Goal: Transaction & Acquisition: Obtain resource

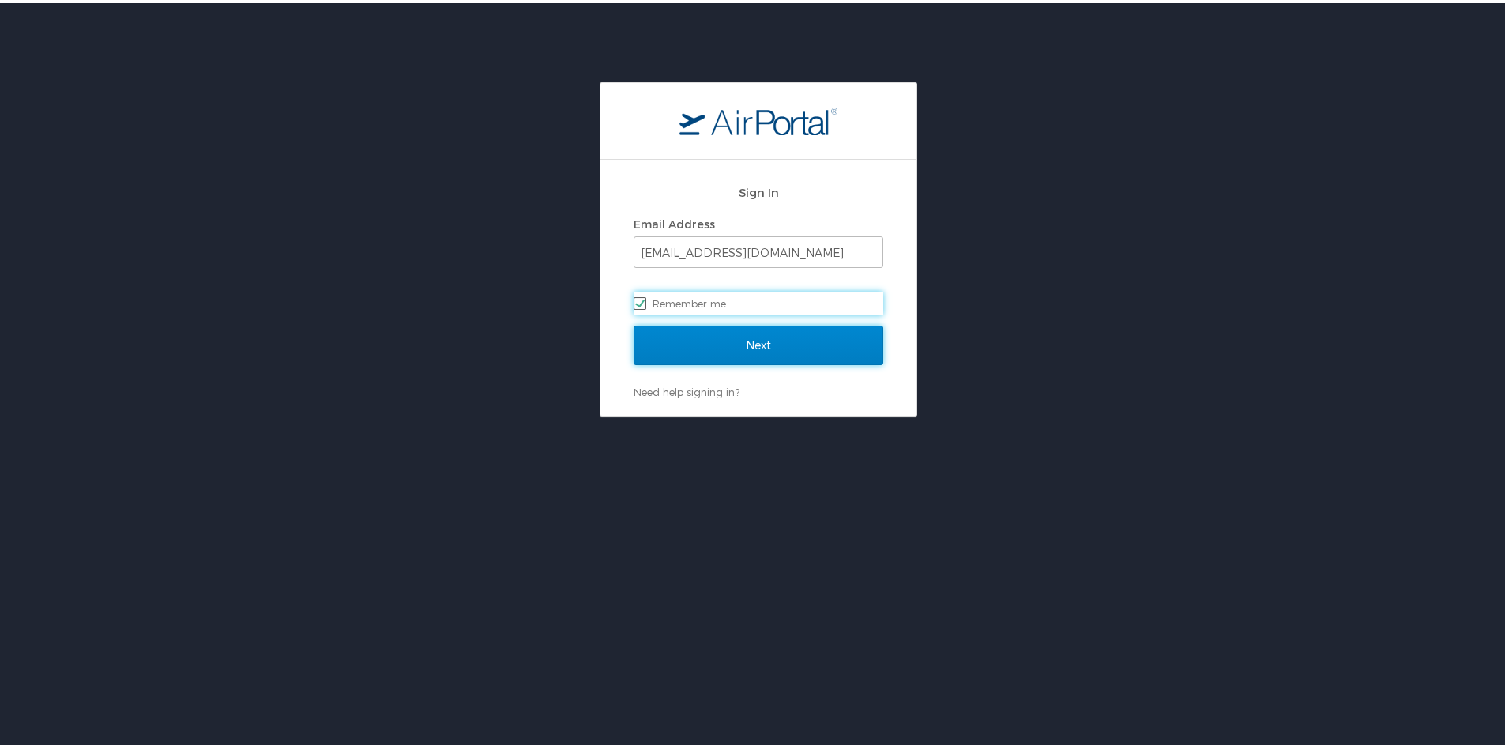
click at [638, 342] on input "Next" at bounding box center [759, 341] width 250 height 39
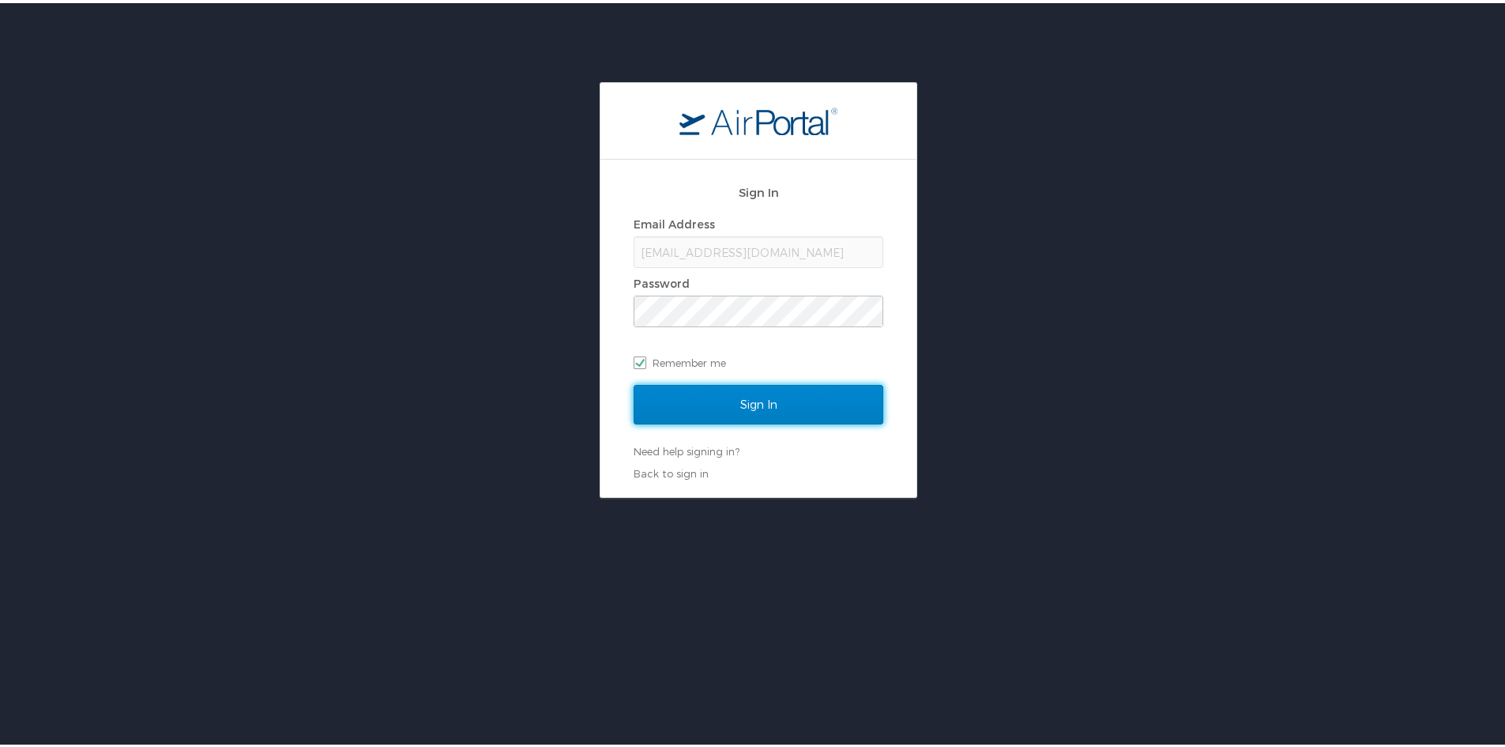
click at [666, 391] on input "Sign In" at bounding box center [759, 401] width 250 height 39
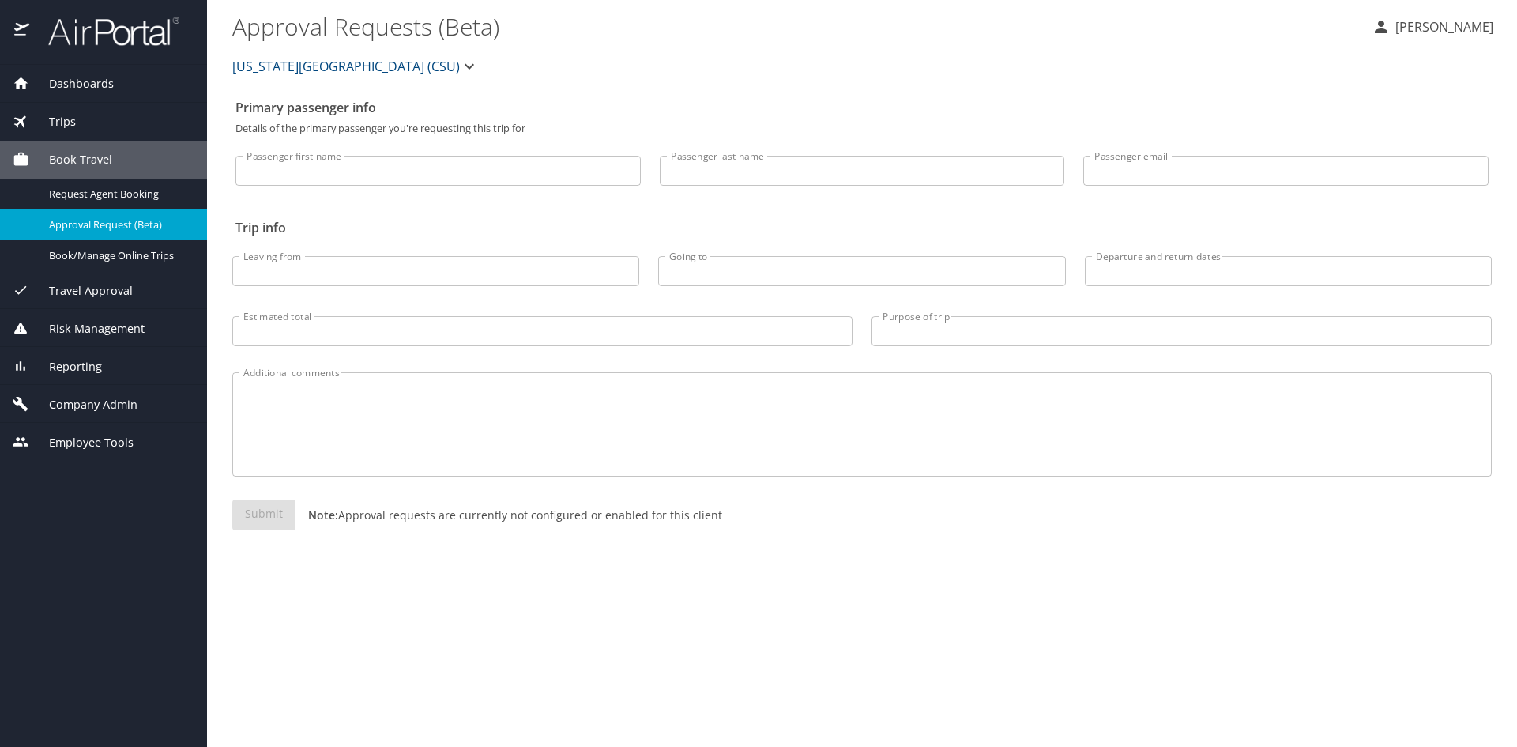
click at [60, 114] on span "Trips" at bounding box center [52, 121] width 47 height 17
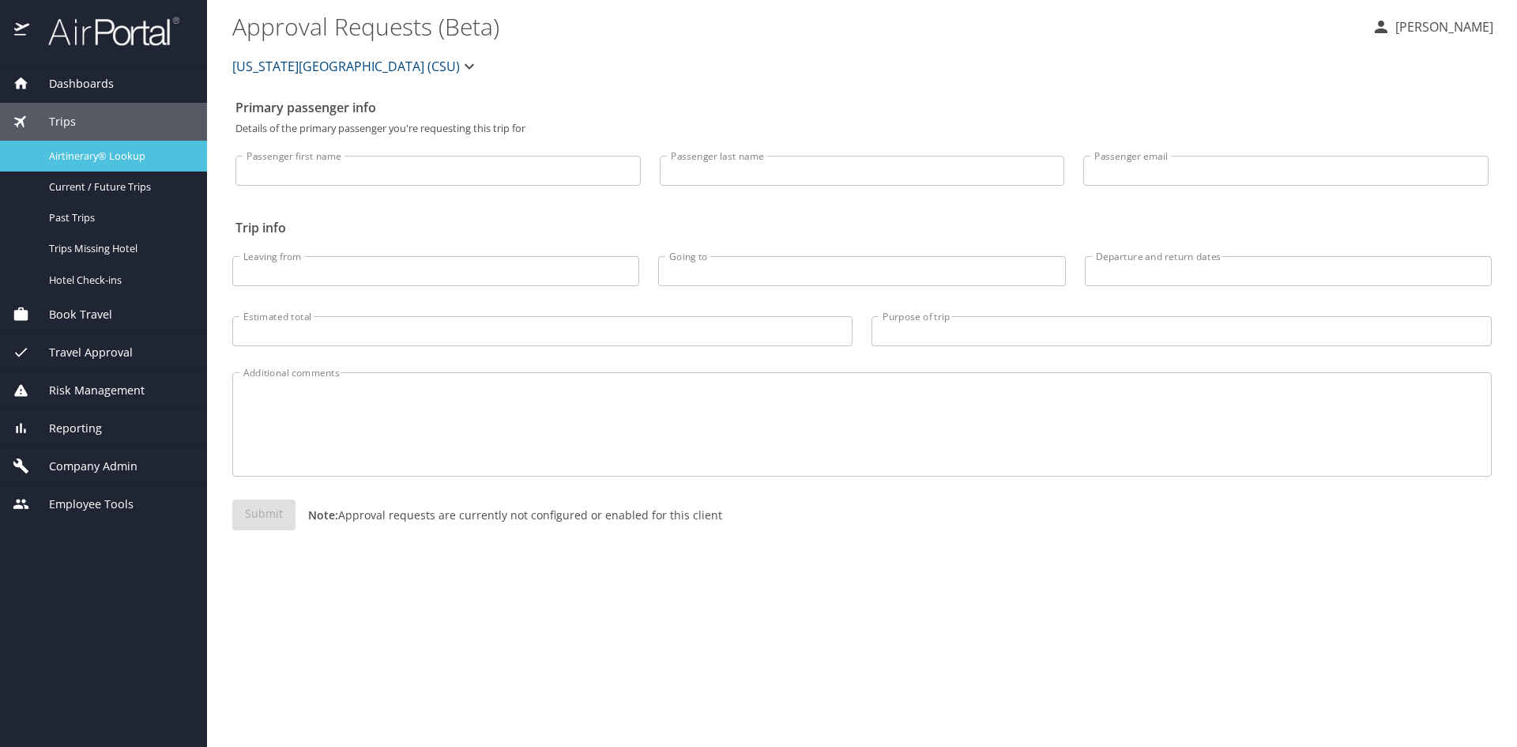
click at [76, 159] on span "Airtinerary® Lookup" at bounding box center [118, 156] width 139 height 15
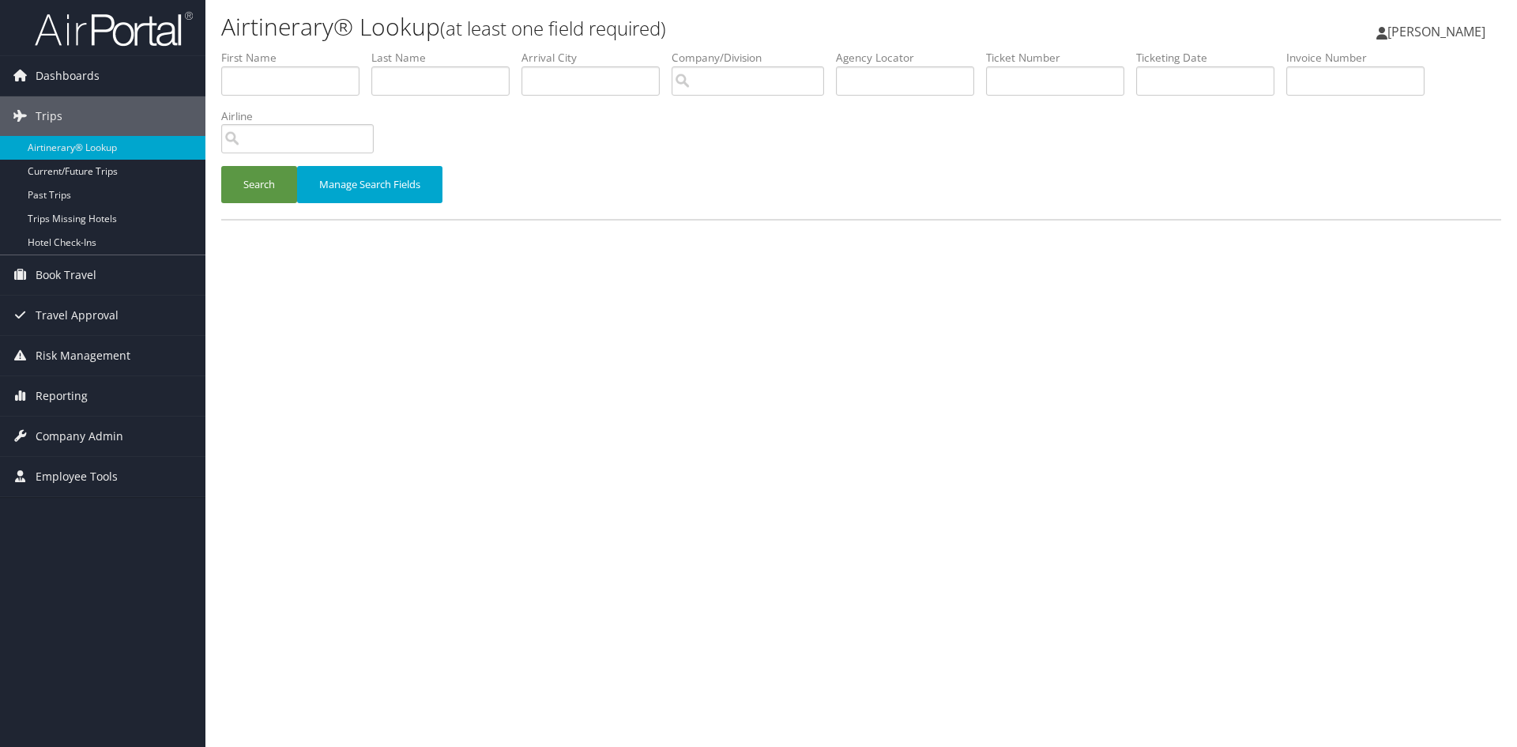
click at [1029, 98] on li "Ticket Number" at bounding box center [1061, 79] width 150 height 58
click at [1032, 88] on input "text" at bounding box center [1055, 80] width 138 height 29
click at [237, 175] on button "Search" at bounding box center [259, 184] width 76 height 37
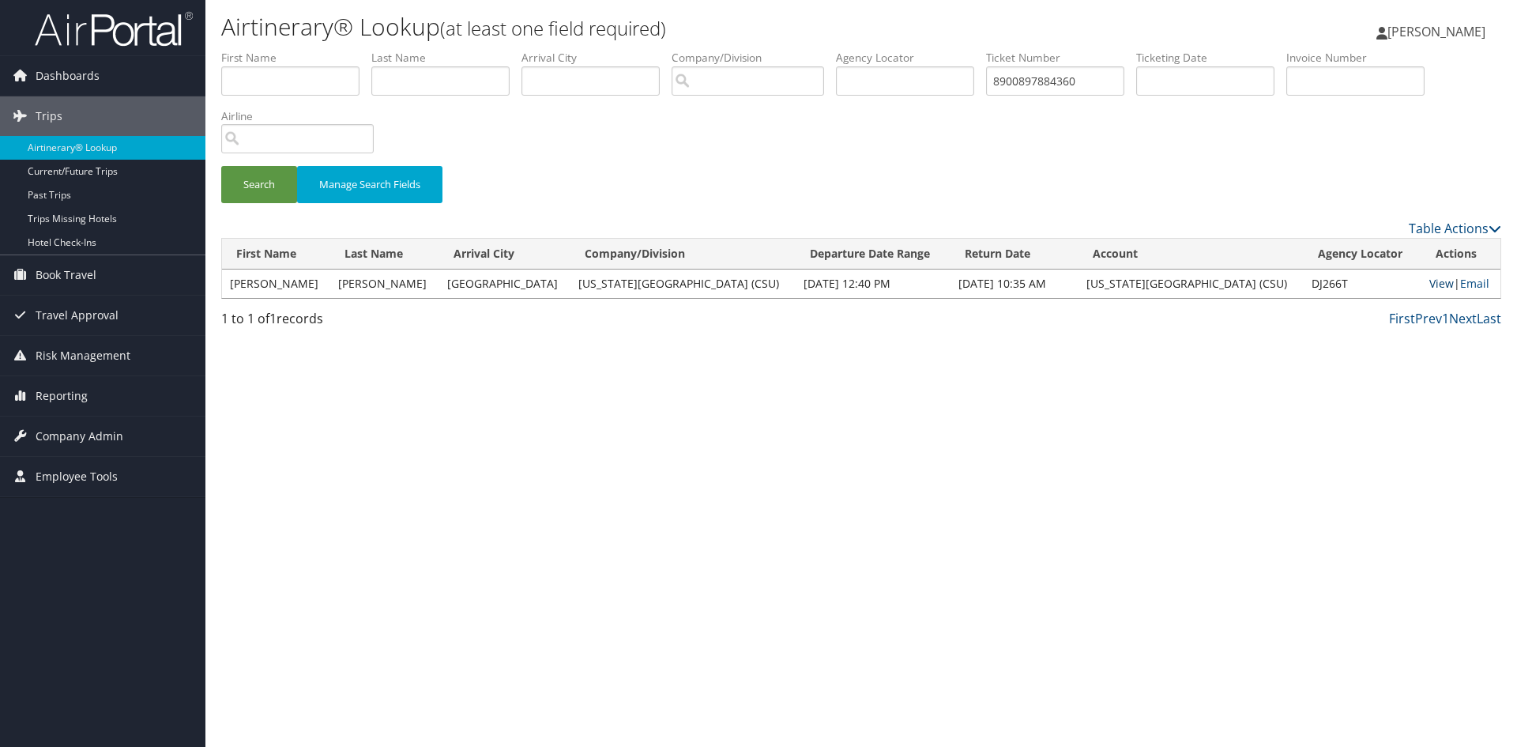
click at [1438, 280] on link "View" at bounding box center [1441, 283] width 24 height 15
drag, startPoint x: 1094, startPoint y: 84, endPoint x: 950, endPoint y: 79, distance: 144.6
click at [950, 50] on ul "First Name Last Name Departure City Arrival City Company/Division Airport/City …" at bounding box center [861, 50] width 1280 height 0
click at [1021, 72] on input "237" at bounding box center [1055, 80] width 138 height 29
click at [1017, 77] on input "237" at bounding box center [1055, 80] width 138 height 29
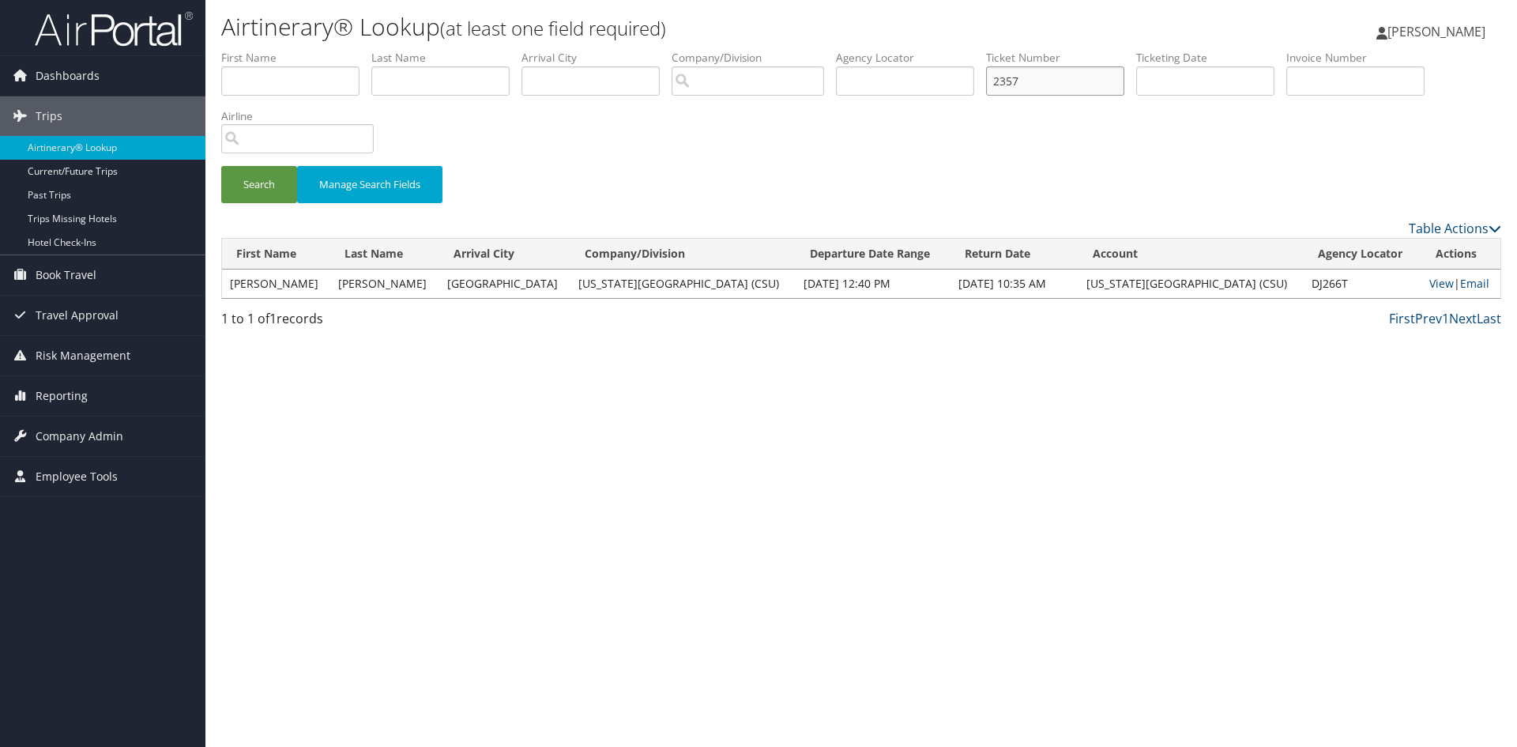
click at [1036, 82] on input "2357" at bounding box center [1055, 80] width 138 height 29
type input "2357311493909"
click at [243, 181] on button "Search" at bounding box center [259, 184] width 76 height 37
click at [1433, 279] on link "View" at bounding box center [1441, 283] width 24 height 15
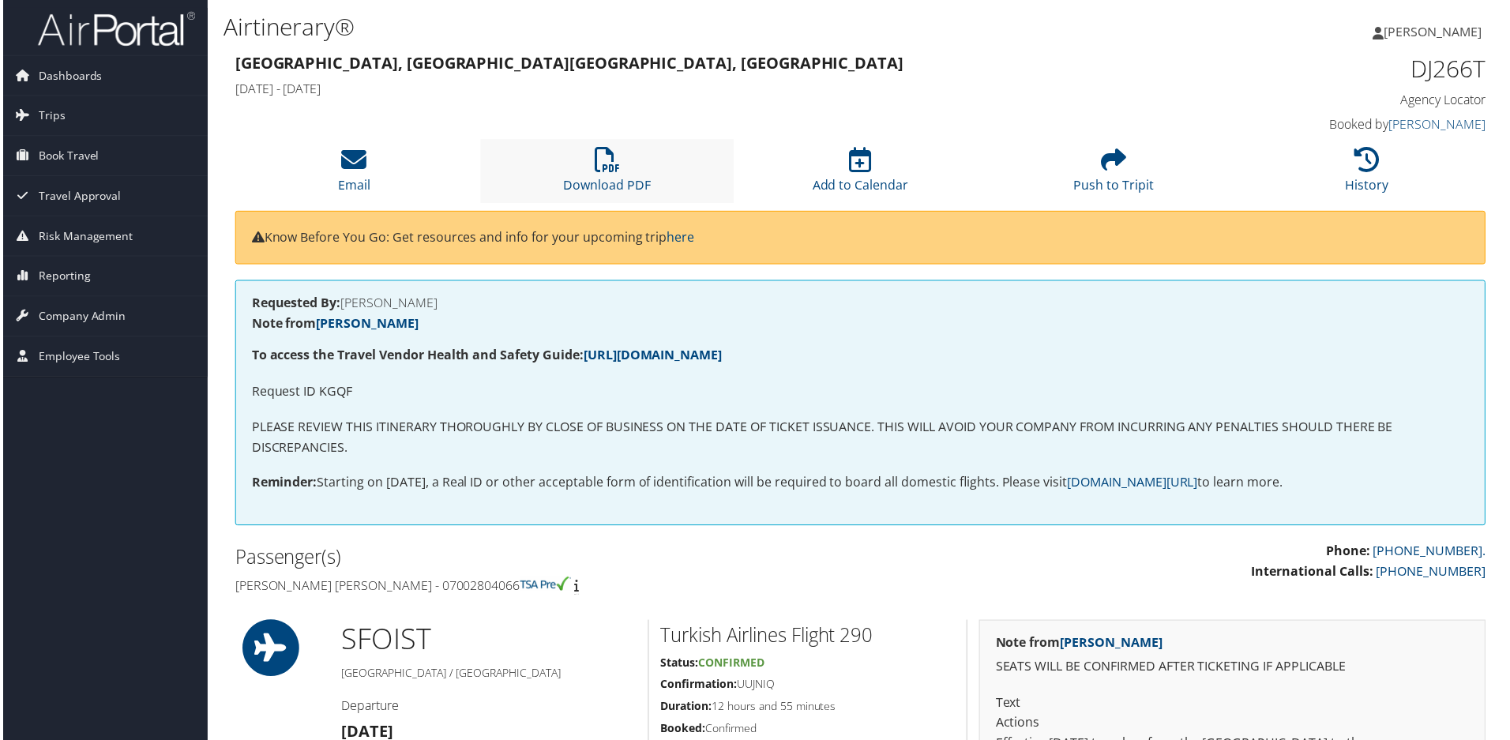
click at [592, 175] on li "Download PDF" at bounding box center [607, 172] width 254 height 64
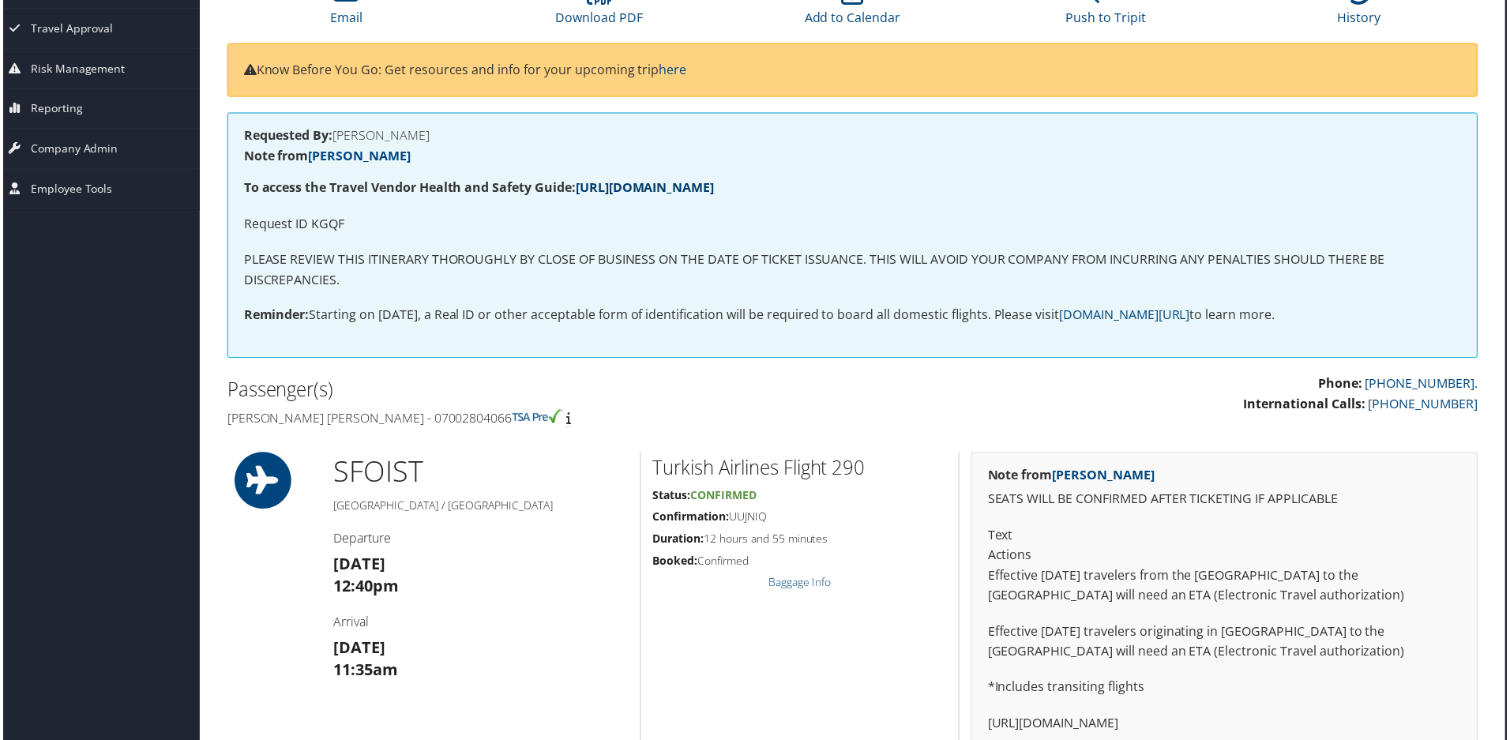
scroll to position [0, 8]
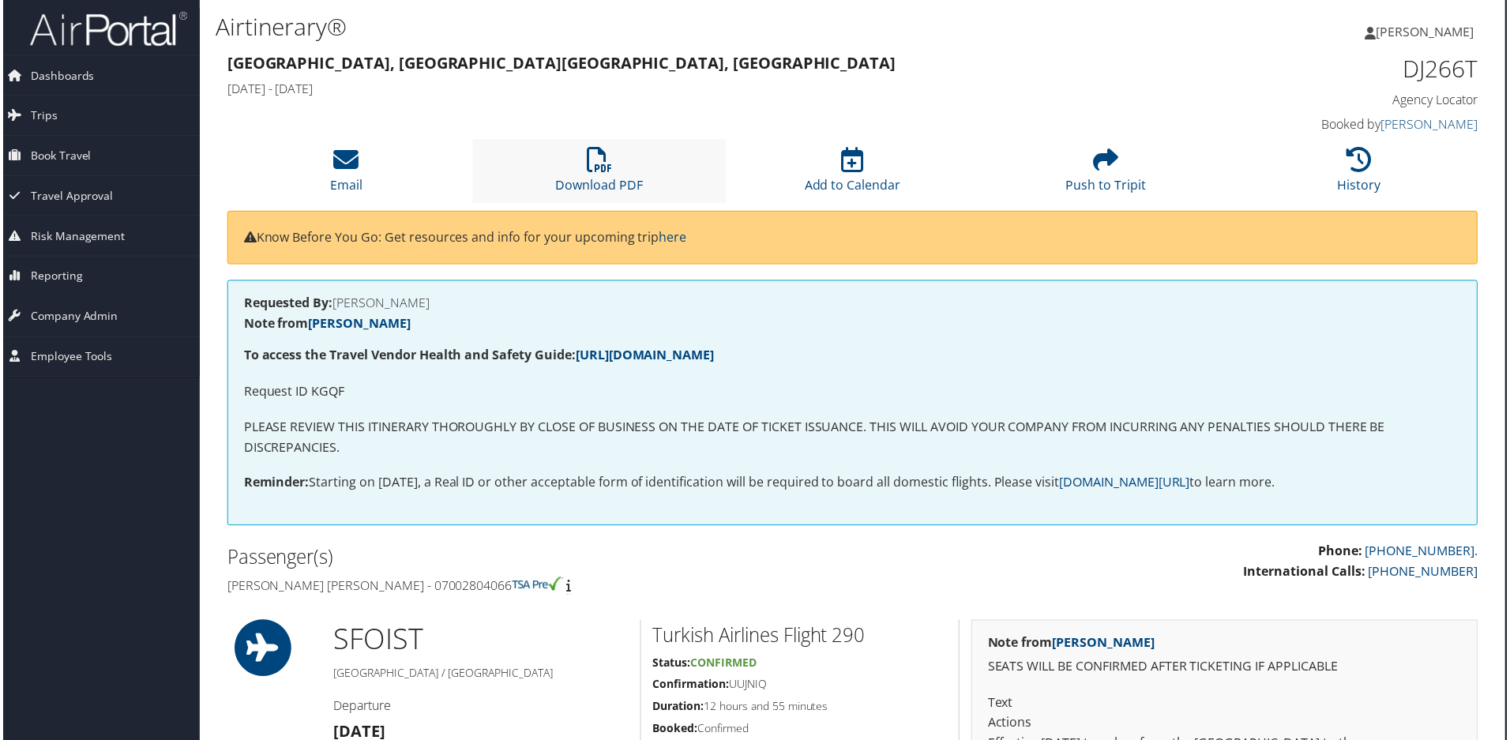
click at [614, 161] on li "Download PDF" at bounding box center [599, 172] width 254 height 64
click at [589, 44] on div "Airtinerary®" at bounding box center [639, 29] width 853 height 42
click at [53, 115] on link "Trips" at bounding box center [94, 115] width 205 height 39
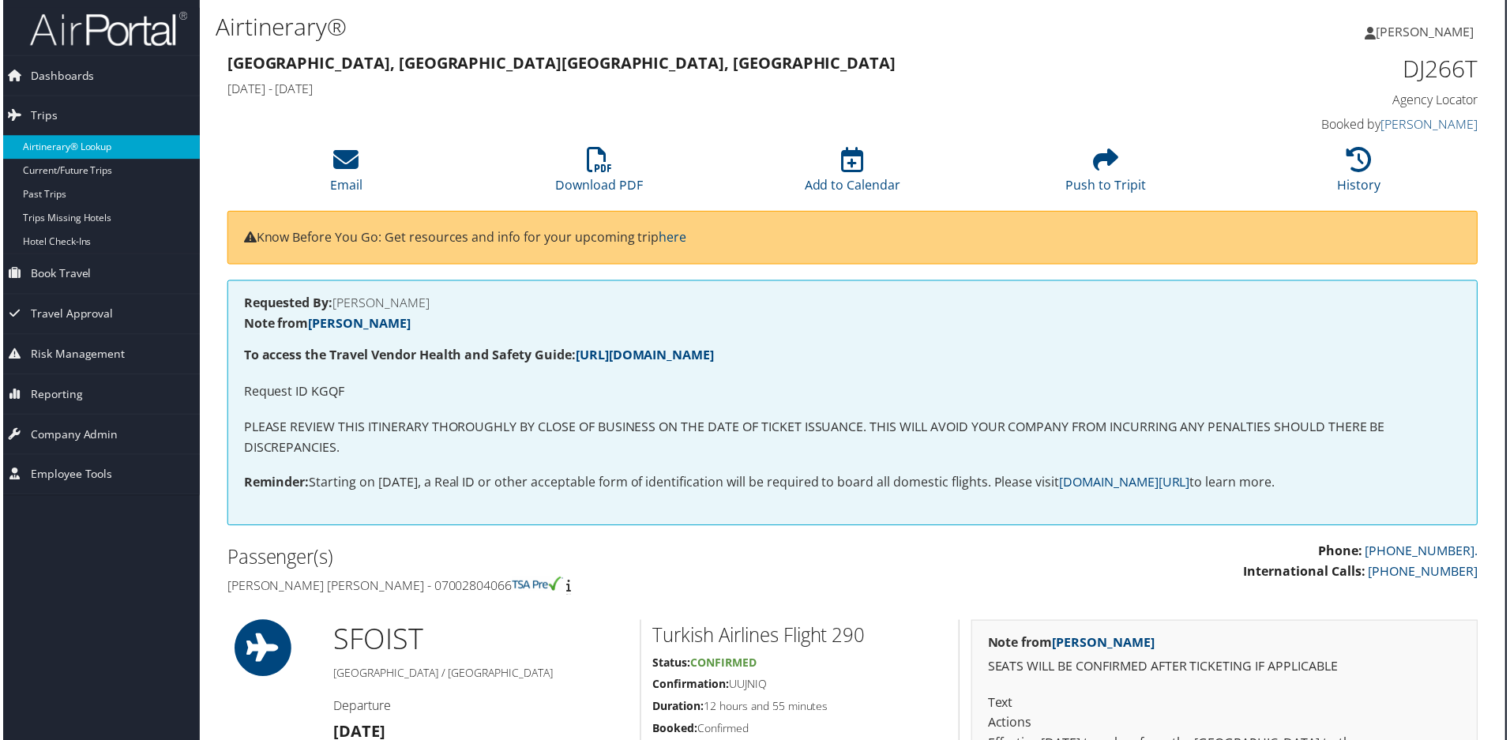
click at [70, 147] on link "Airtinerary® Lookup" at bounding box center [94, 148] width 205 height 24
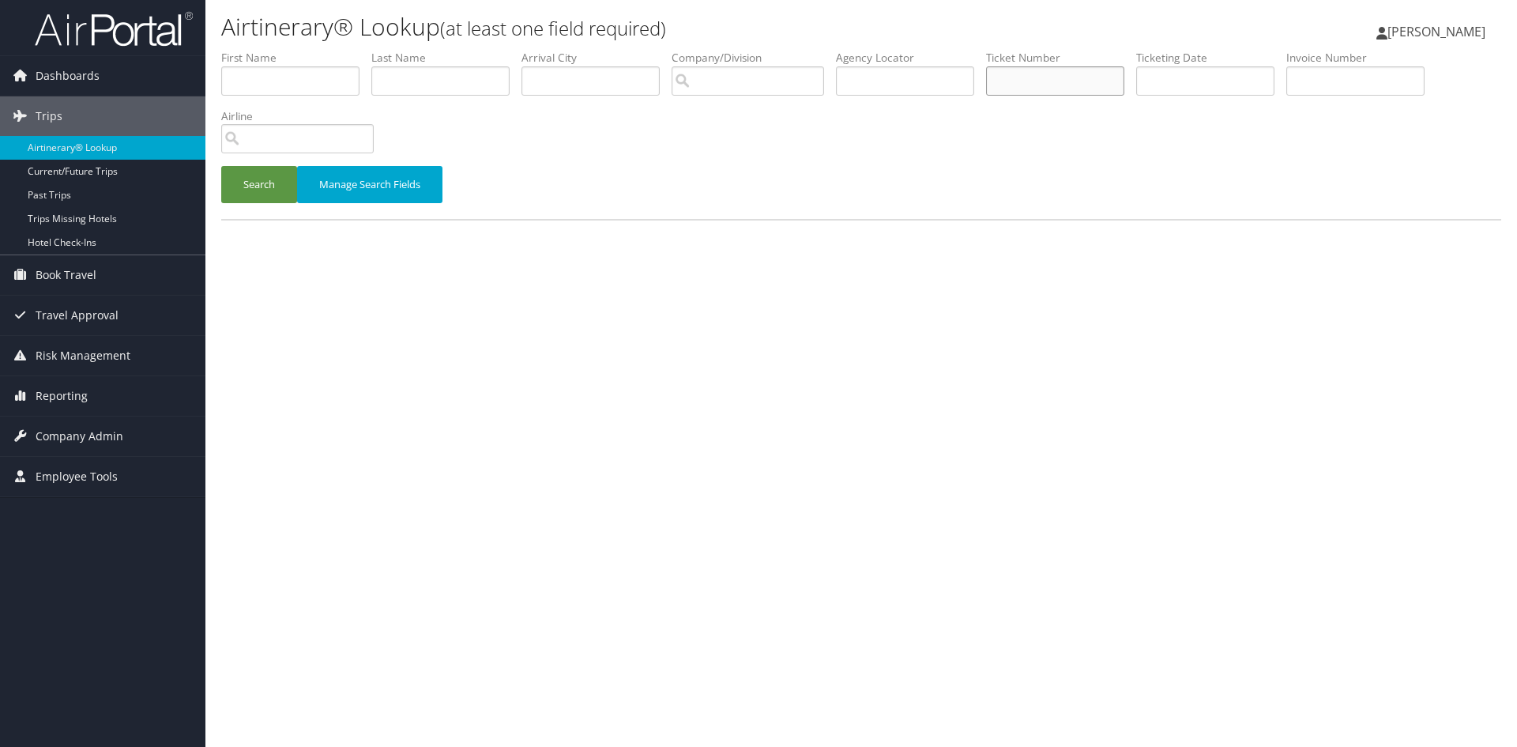
click at [1036, 87] on input "text" at bounding box center [1055, 80] width 138 height 29
type input "2357311493905"
click at [253, 192] on button "Search" at bounding box center [259, 184] width 76 height 37
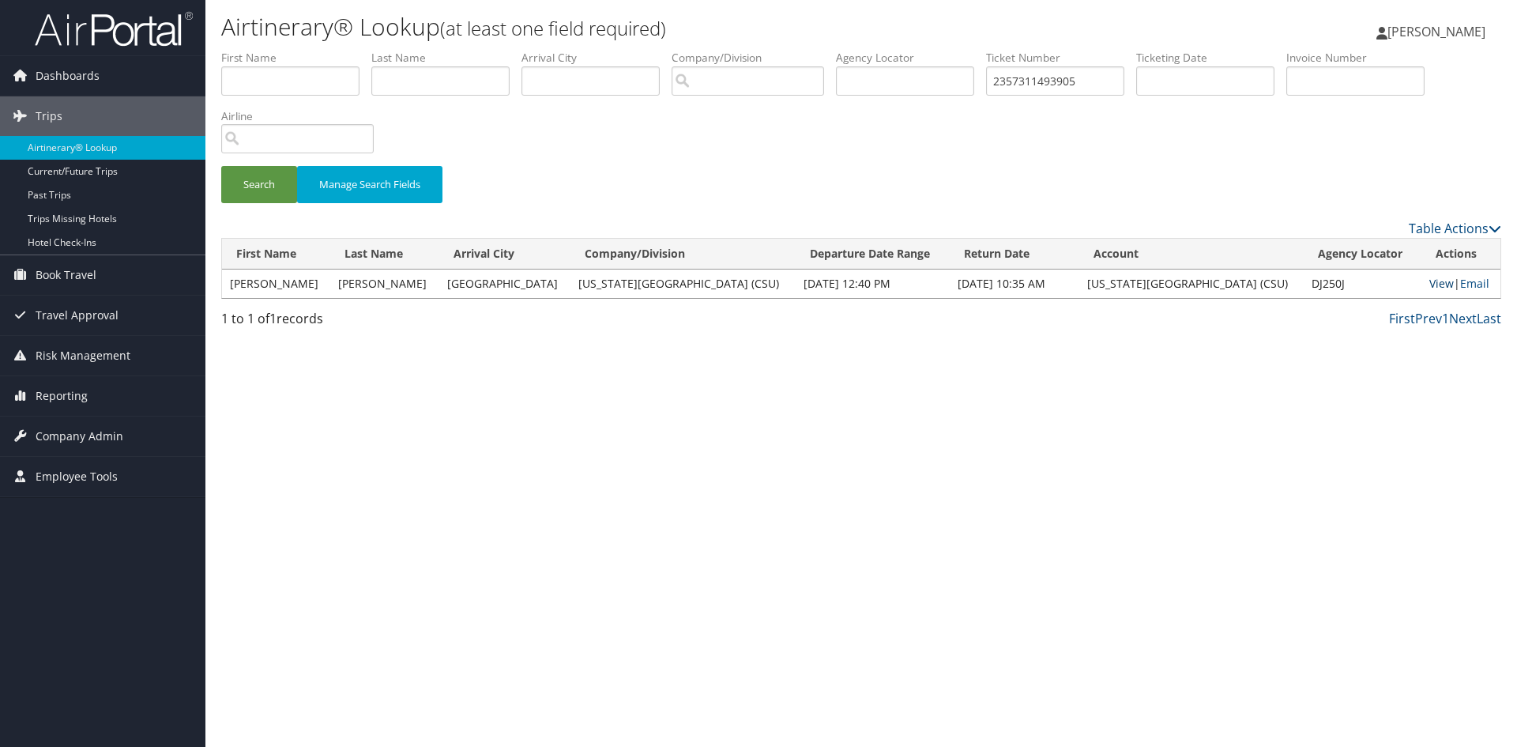
click at [1430, 287] on link "View" at bounding box center [1441, 283] width 24 height 15
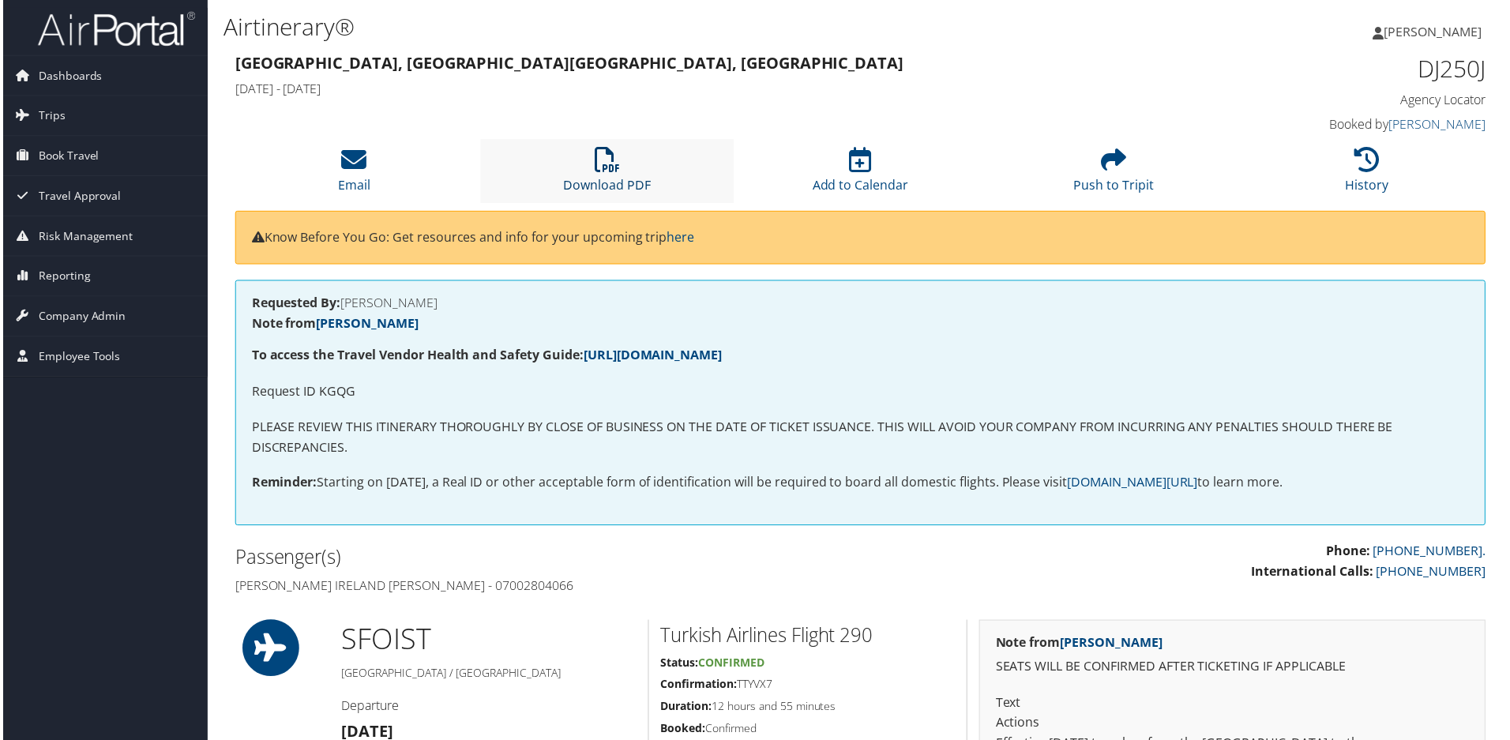
click at [613, 171] on icon at bounding box center [606, 160] width 25 height 25
click at [858, 366] on p "To access the Travel Vendor Health and Safety Guide: https://www.cbtravel.com/c…" at bounding box center [861, 357] width 1223 height 21
click at [1086, 75] on div "San Francisco, CA Lyon, France Sat 11 Oct 2025 - Fri 17 Oct 2025" at bounding box center [701, 77] width 960 height 55
